Goal: Check status: Check status

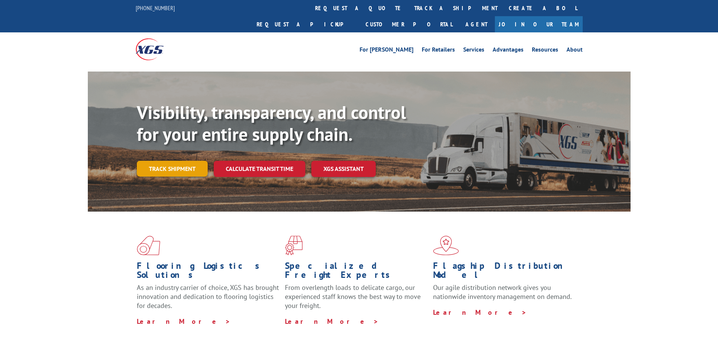
click at [165, 161] on link "Track shipment" at bounding box center [172, 169] width 71 height 16
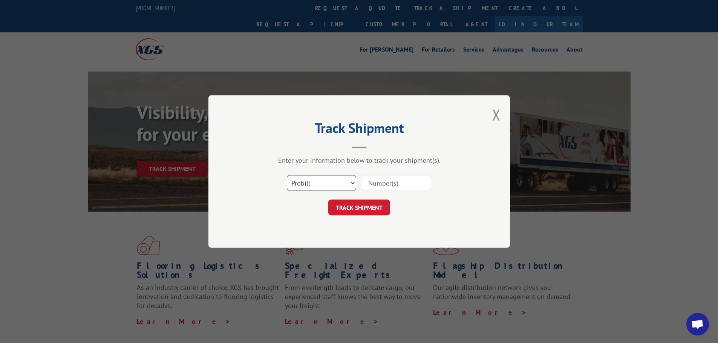
click at [350, 182] on select "Select category... Probill BOL PO" at bounding box center [321, 183] width 69 height 16
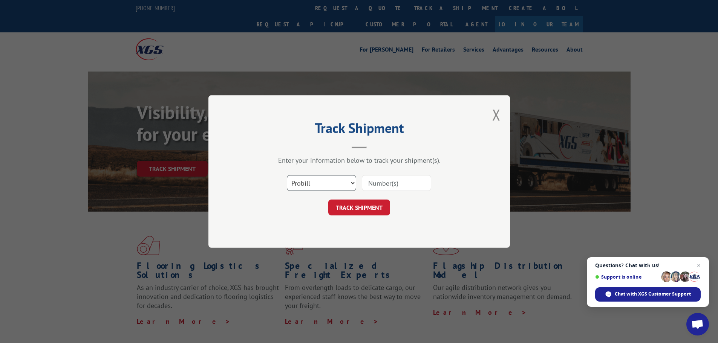
select select "po"
click at [287, 175] on select "Select category... Probill BOL PO" at bounding box center [321, 183] width 69 height 16
click at [367, 182] on input at bounding box center [396, 183] width 69 height 16
type input "250726012"
click at [370, 206] on button "TRACK SHIPMENT" at bounding box center [359, 208] width 62 height 16
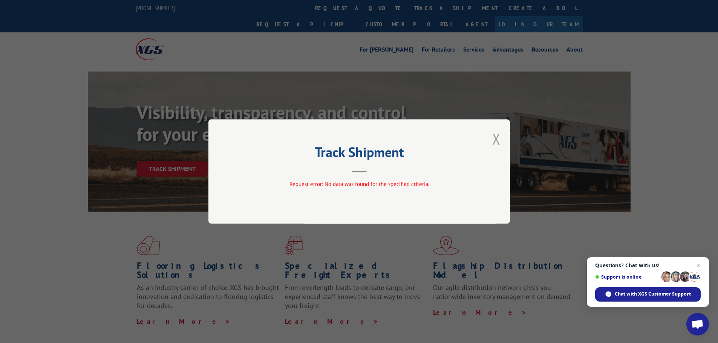
click at [498, 136] on button "Close modal" at bounding box center [496, 139] width 8 height 20
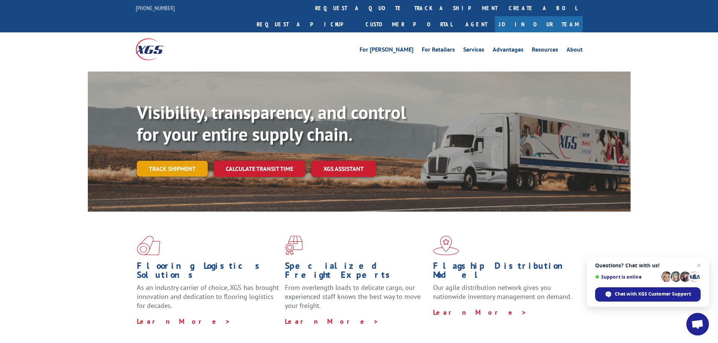
click at [180, 161] on link "Track shipment" at bounding box center [172, 169] width 71 height 16
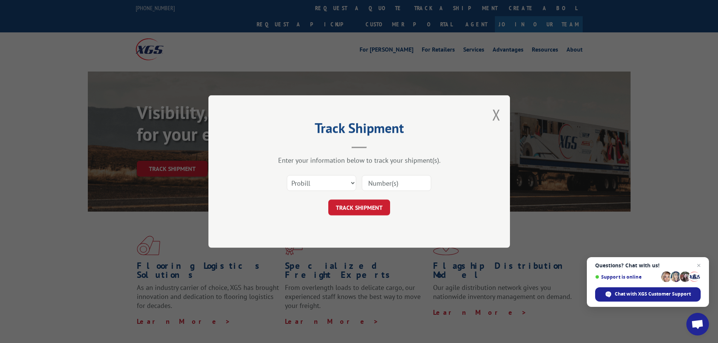
click at [378, 181] on input at bounding box center [396, 183] width 69 height 16
type input "250726012"
click at [367, 208] on button "TRACK SHIPMENT" at bounding box center [359, 208] width 62 height 16
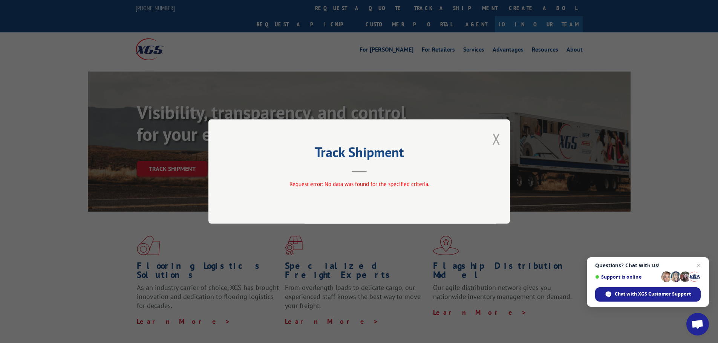
click at [499, 134] on button "Close modal" at bounding box center [496, 139] width 8 height 20
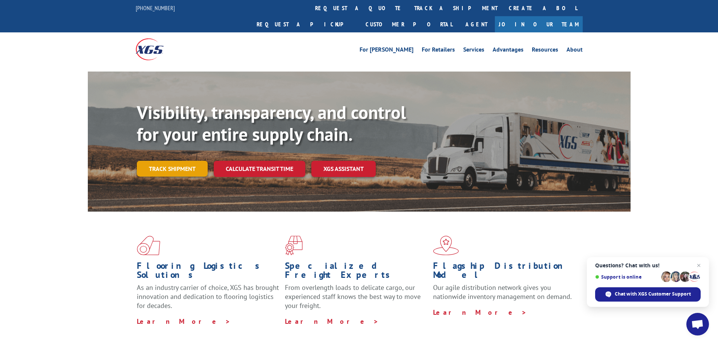
click at [162, 161] on link "Track shipment" at bounding box center [172, 169] width 71 height 16
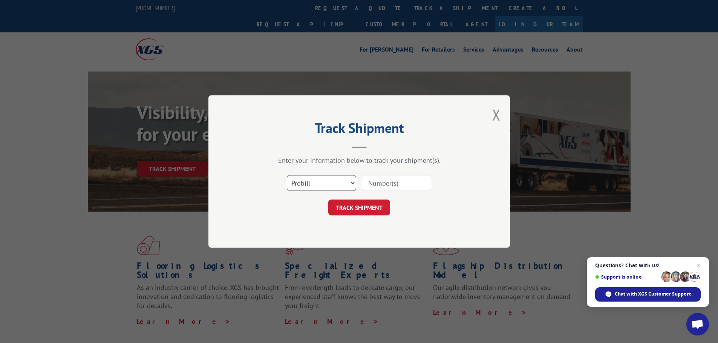
click at [347, 181] on select "Select category... Probill BOL PO" at bounding box center [321, 183] width 69 height 16
select select "bol"
click at [287, 175] on select "Select category... Probill BOL PO" at bounding box center [321, 183] width 69 height 16
click at [370, 183] on input at bounding box center [396, 183] width 69 height 16
type input "250726012"
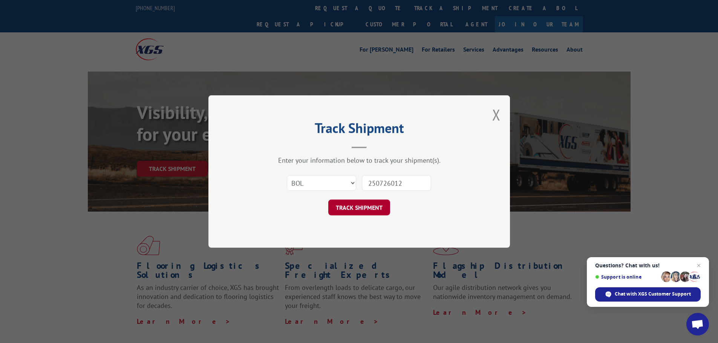
click at [360, 209] on button "TRACK SHIPMENT" at bounding box center [359, 208] width 62 height 16
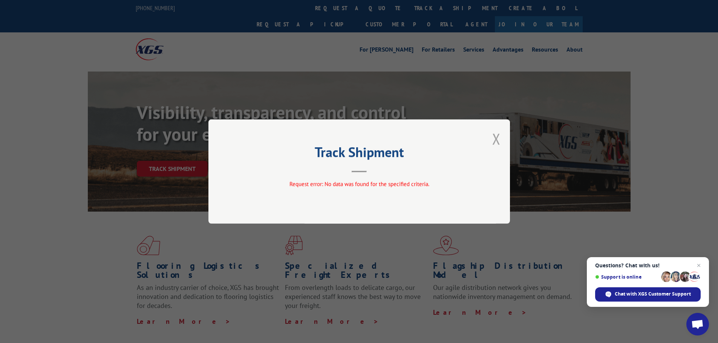
click at [497, 134] on button "Close modal" at bounding box center [496, 139] width 8 height 20
